Goal: Task Accomplishment & Management: Use online tool/utility

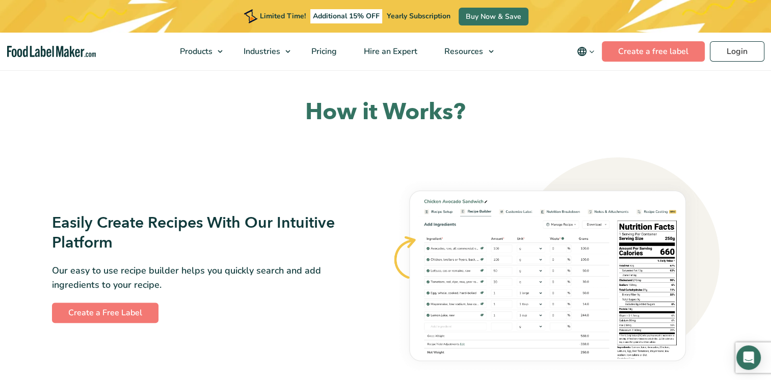
scroll to position [459, 0]
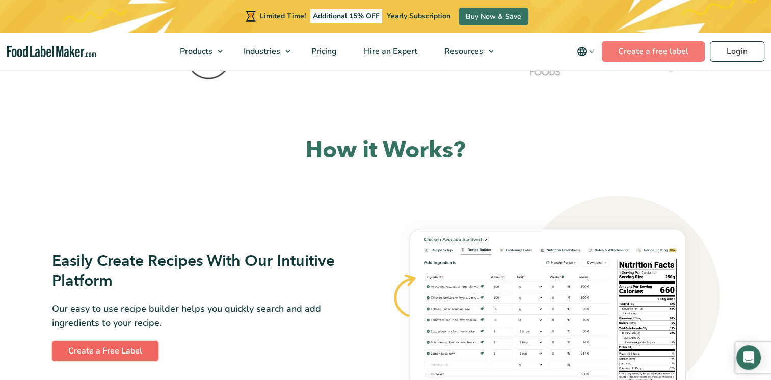
click at [124, 351] on link "Create a Free Label" at bounding box center [105, 351] width 107 height 20
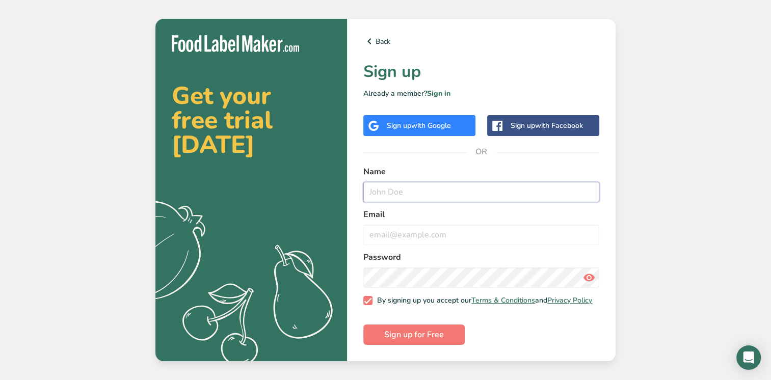
click at [429, 188] on input "text" at bounding box center [482, 192] width 236 height 20
type input "Morgan Wentworth"
drag, startPoint x: 457, startPoint y: 237, endPoint x: 347, endPoint y: 246, distance: 110.5
click at [347, 246] on div "Back Sign up Already a member? Sign in Sign up with Google Sign up with Faceboo…" at bounding box center [481, 190] width 269 height 343
type input "mwenty7@gmail.com"
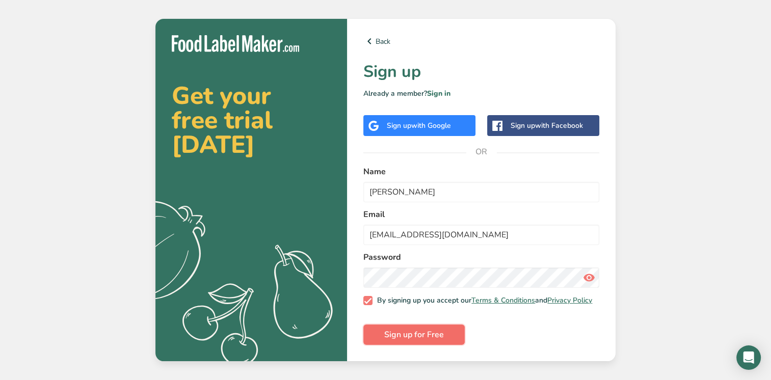
click at [445, 340] on button "Sign up for Free" at bounding box center [414, 335] width 101 height 20
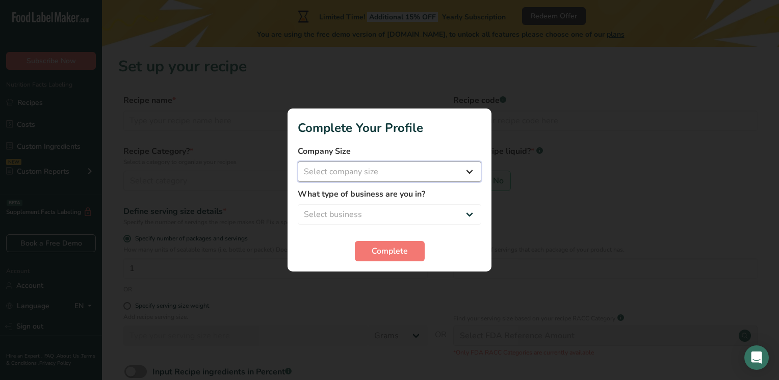
click at [385, 173] on select "Select company size Fewer than 10 Employees 10 to 50 Employees 51 to 500 Employ…" at bounding box center [390, 172] width 184 height 20
select select "2"
click at [298, 162] on select "Select company size Fewer than 10 Employees 10 to 50 Employees 51 to 500 Employ…" at bounding box center [390, 172] width 184 height 20
click at [390, 216] on select "Select business Packaged Food Manufacturer Restaurant & Cafe Bakery Meal Plans …" at bounding box center [390, 214] width 184 height 20
select select "2"
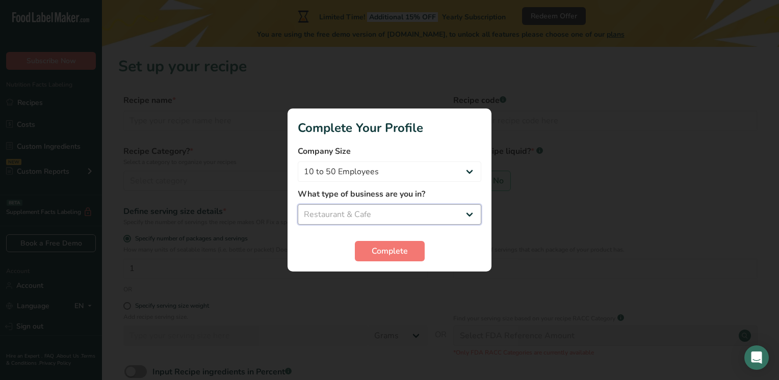
click at [298, 204] on select "Select business Packaged Food Manufacturer Restaurant & Cafe Bakery Meal Plans …" at bounding box center [390, 214] width 184 height 20
click at [382, 253] on span "Complete" at bounding box center [390, 251] width 36 height 12
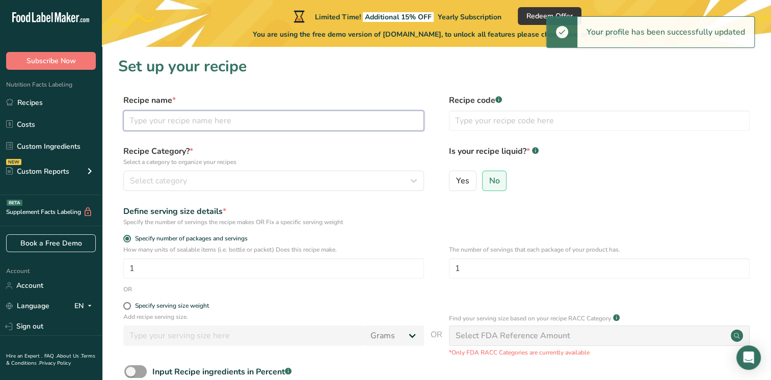
click at [208, 126] on input "text" at bounding box center [273, 121] width 301 height 20
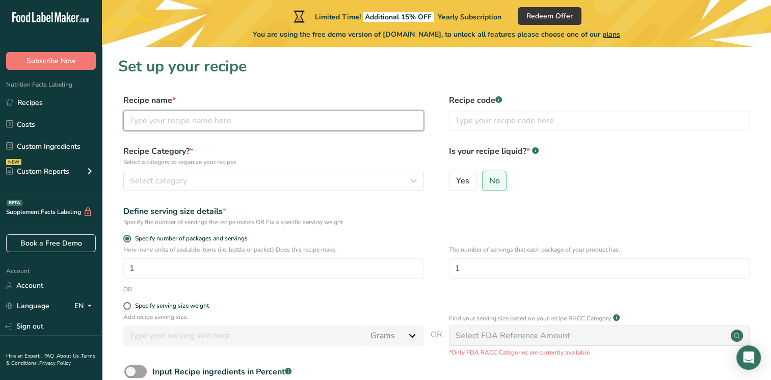
click at [233, 119] on input "text" at bounding box center [273, 121] width 301 height 20
click at [130, 121] on input "Potato Salad" at bounding box center [273, 121] width 301 height 20
type input "Steakhouse Potato Salad"
click at [215, 181] on div "Select category" at bounding box center [270, 181] width 281 height 12
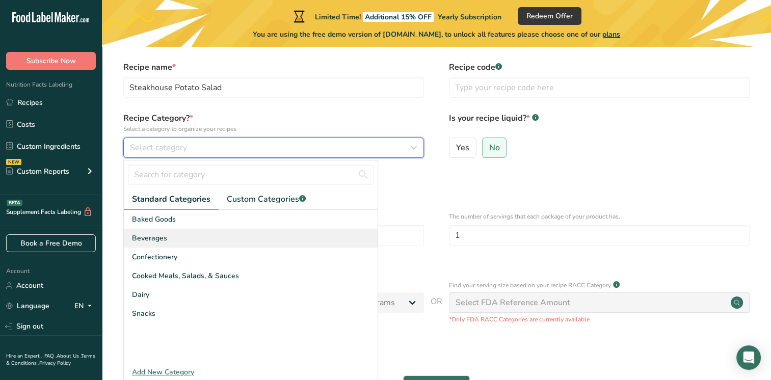
scroll to position [51, 0]
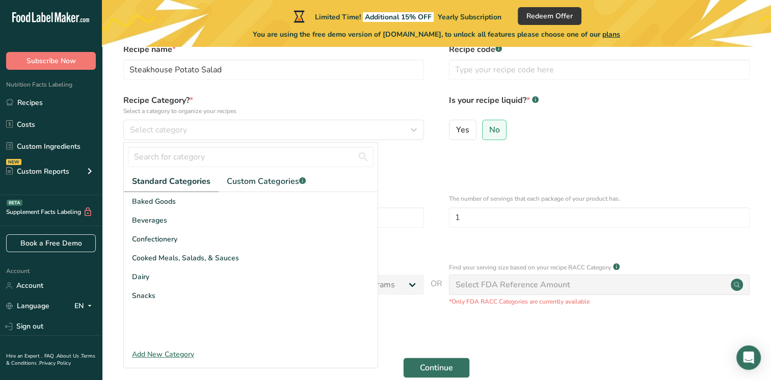
click at [179, 355] on div "Add New Category" at bounding box center [251, 354] width 254 height 11
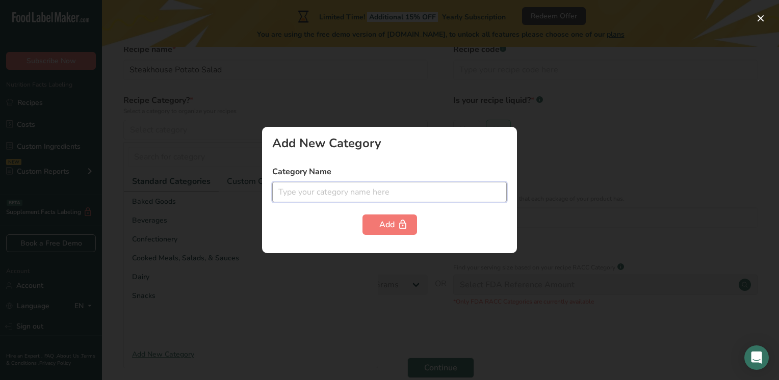
click at [389, 198] on input "text" at bounding box center [389, 192] width 235 height 20
type input "Side"
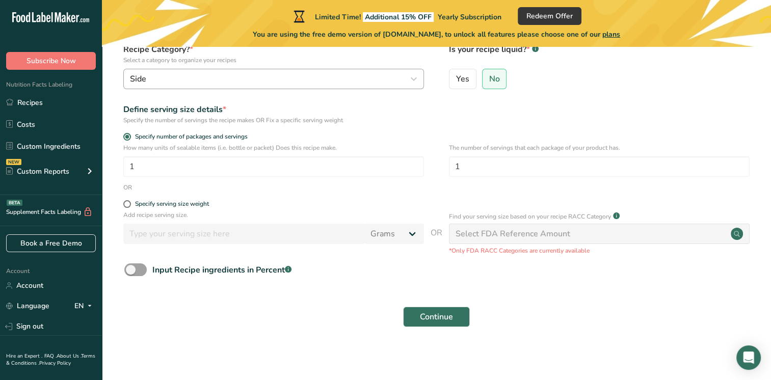
scroll to position [0, 0]
